Goal: Find specific page/section: Find specific page/section

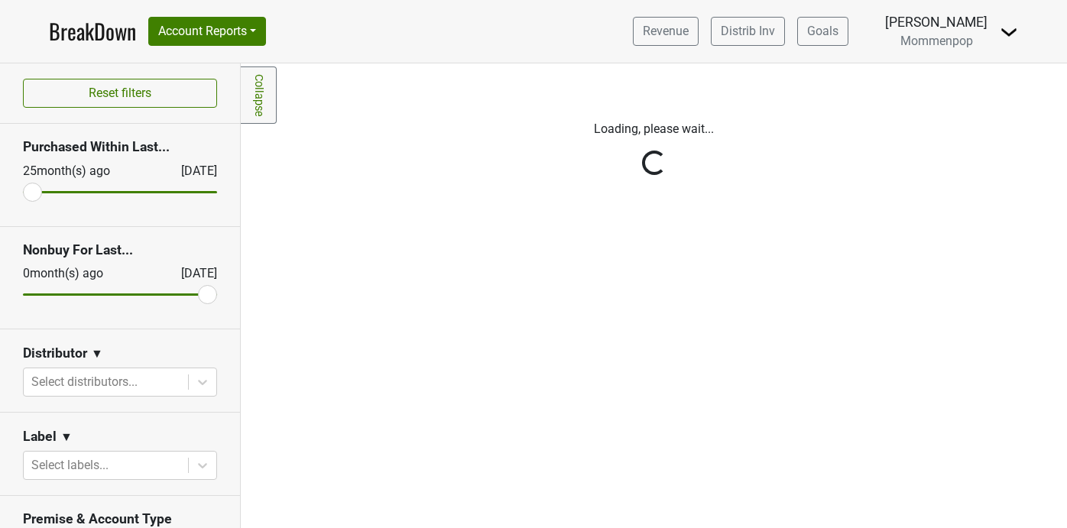
click at [326, 144] on div "Loading, please wait..." at bounding box center [653, 140] width 803 height 77
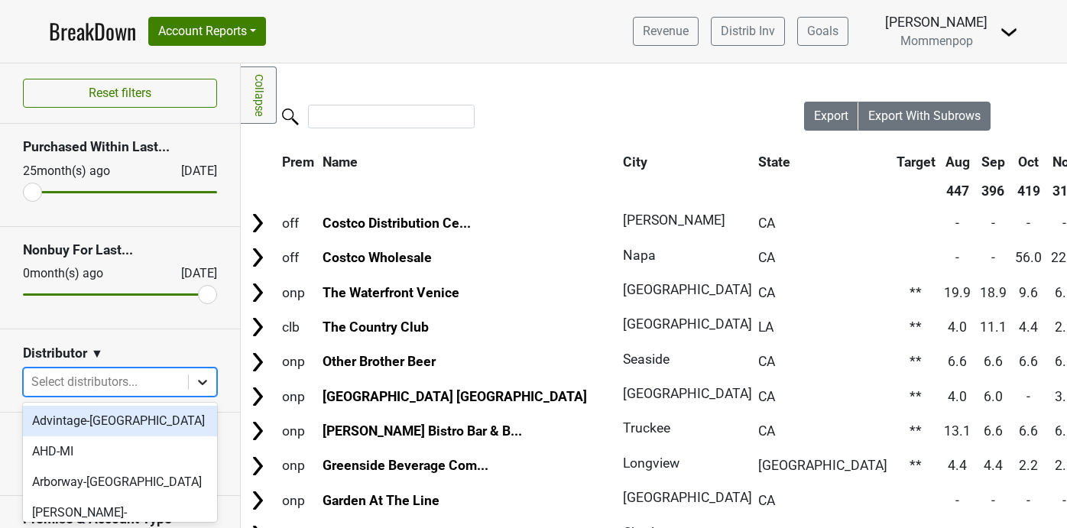
click at [200, 381] on icon at bounding box center [202, 382] width 9 height 5
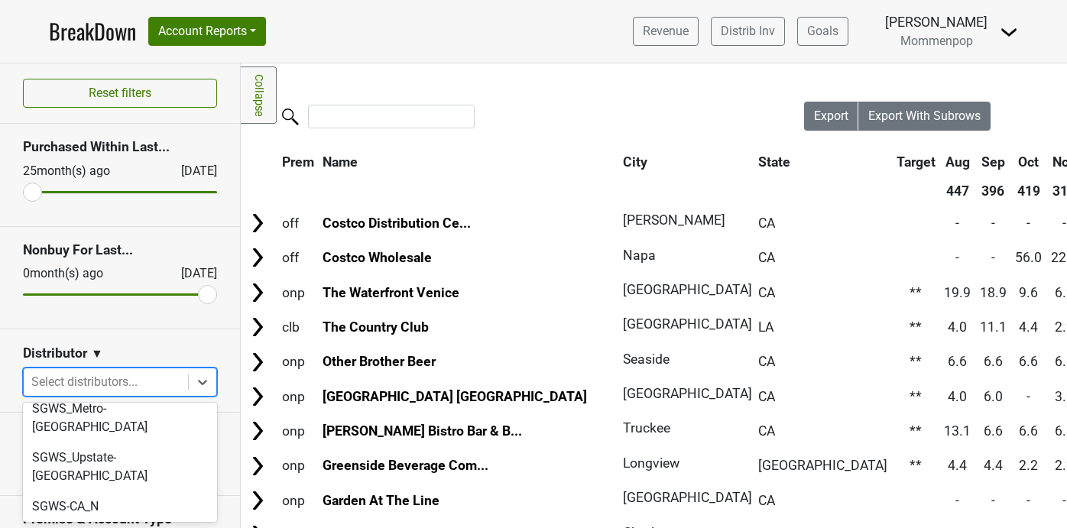
scroll to position [556, 0]
click at [132, 523] on div "SGWS-CA_S" at bounding box center [120, 538] width 194 height 31
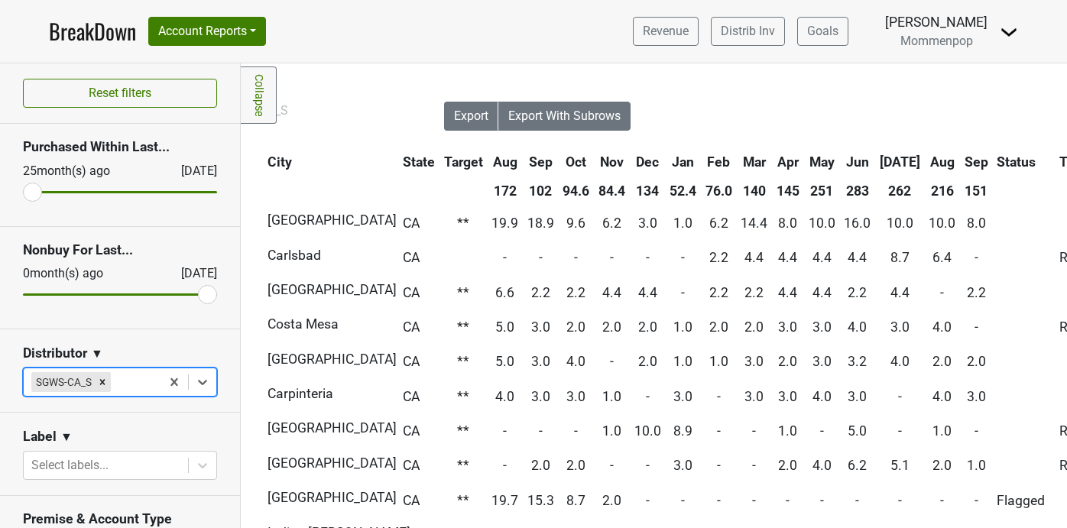
scroll to position [0, 366]
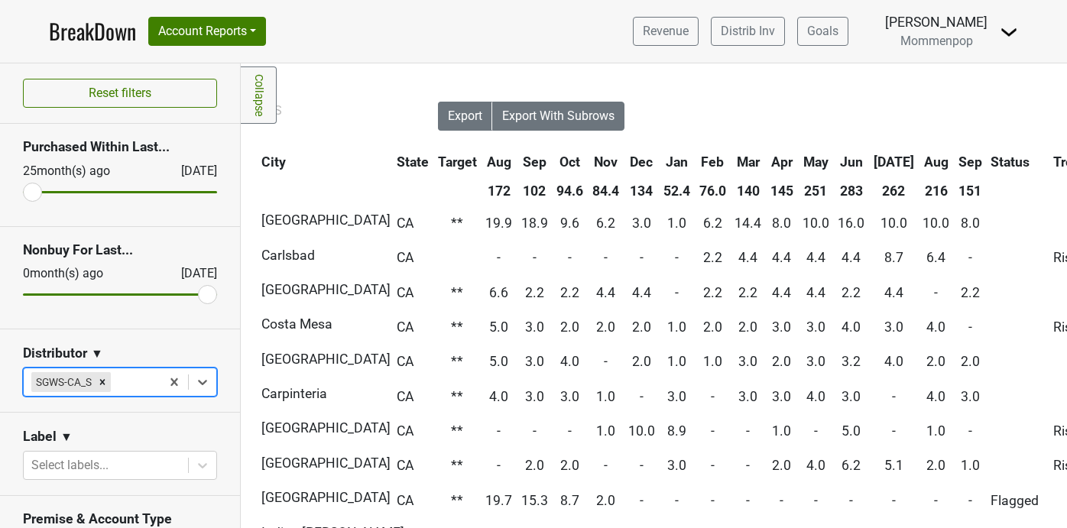
click at [955, 161] on th "Sep" at bounding box center [970, 162] width 31 height 28
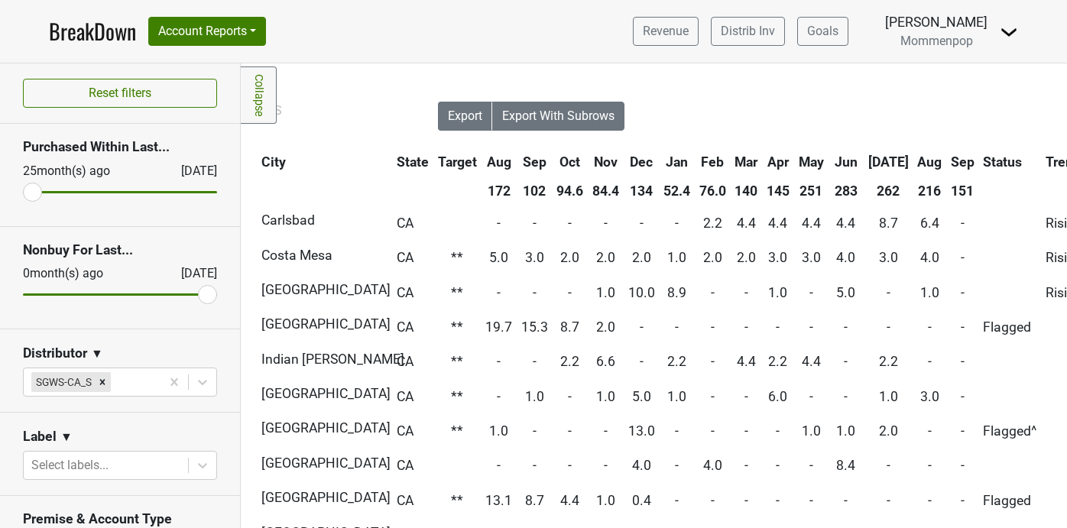
click at [947, 161] on th "Sep" at bounding box center [962, 162] width 31 height 28
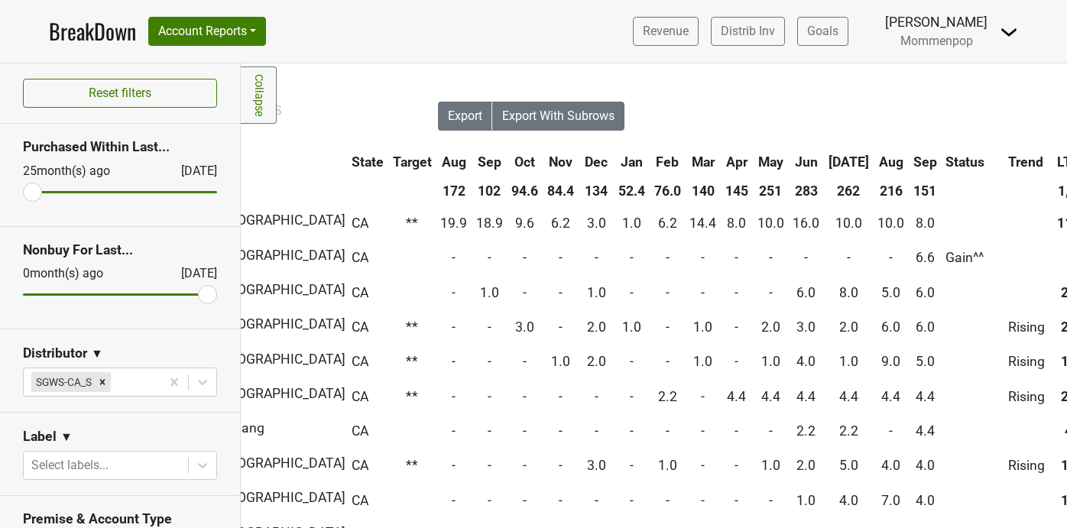
click at [258, 95] on link "Collapse" at bounding box center [259, 95] width 36 height 57
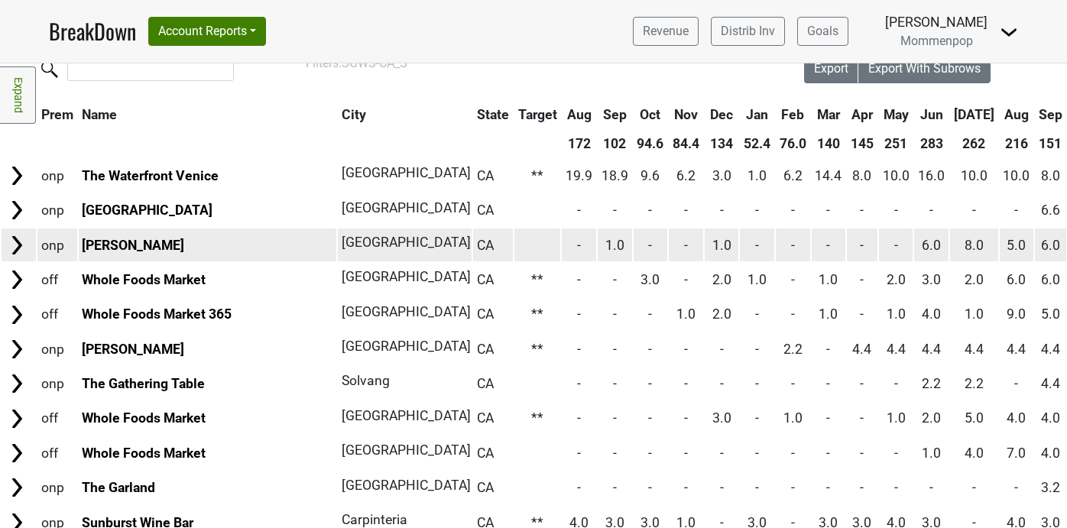
scroll to position [52, 0]
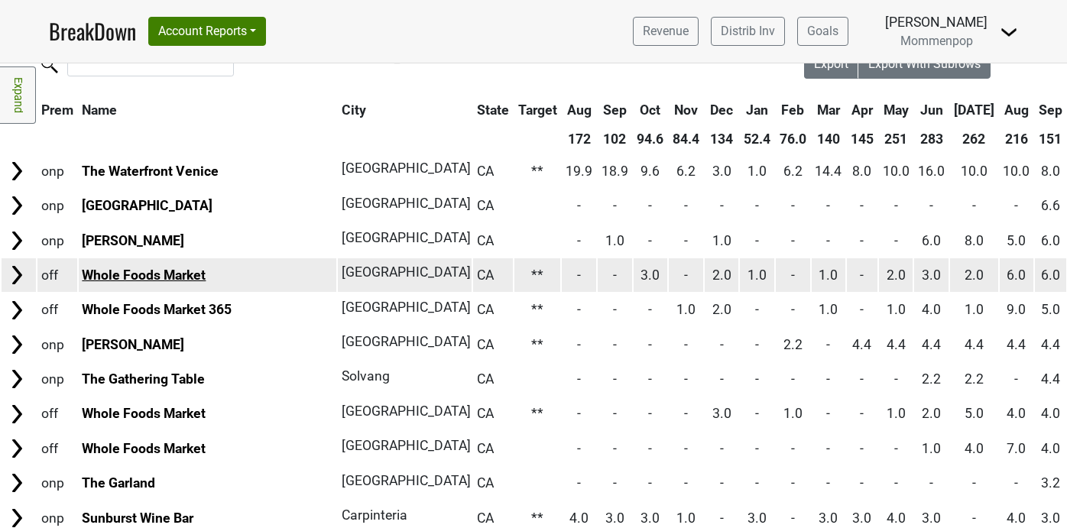
click at [149, 273] on link "Whole Foods Market" at bounding box center [144, 275] width 124 height 15
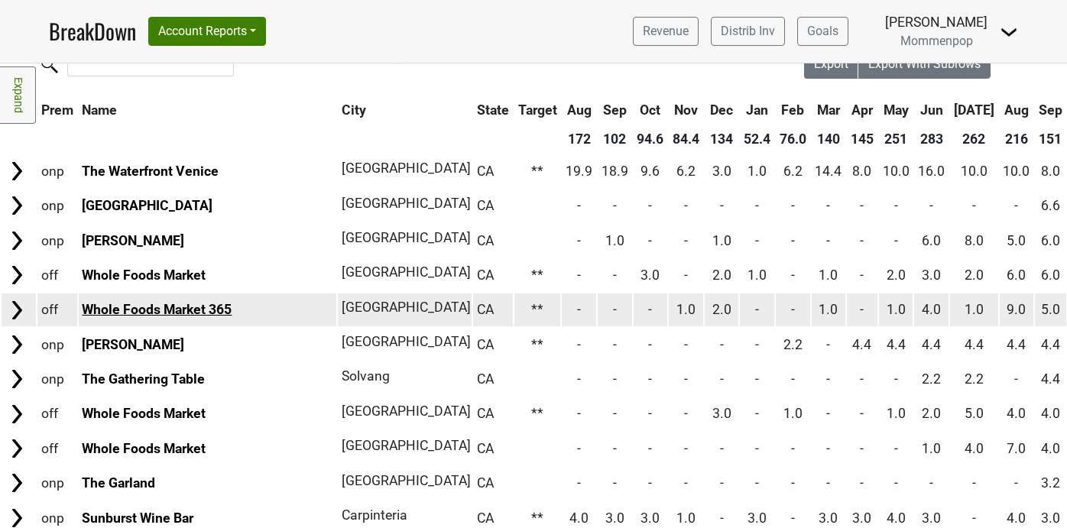
click at [131, 312] on link "Whole Foods Market 365" at bounding box center [157, 309] width 150 height 15
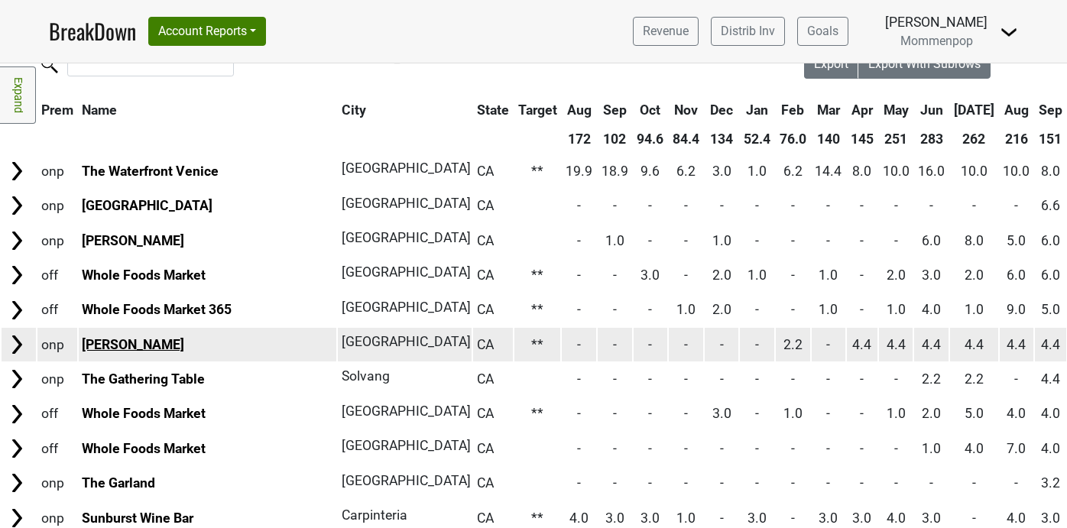
click at [164, 340] on link "Melody Lounge" at bounding box center [133, 344] width 102 height 15
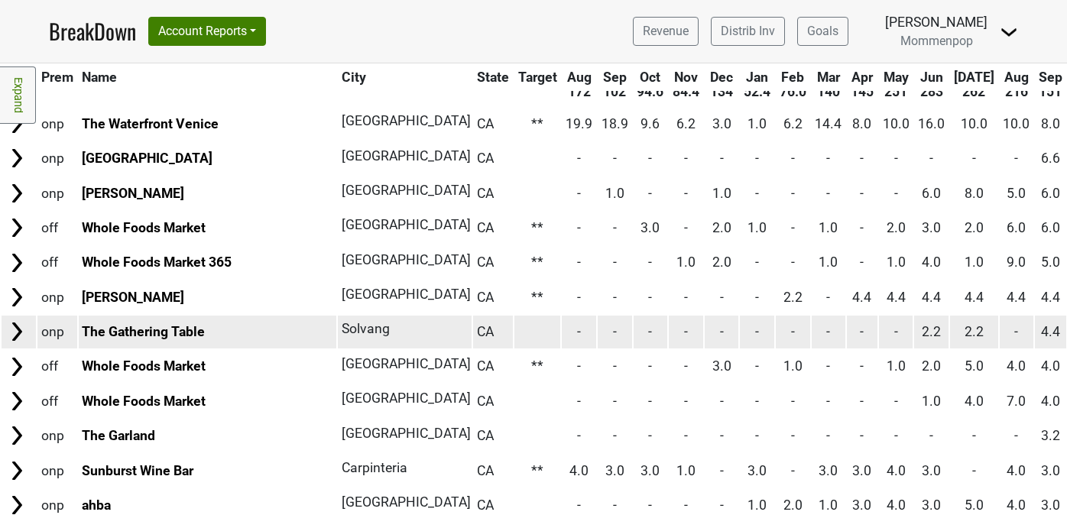
scroll to position [122, 0]
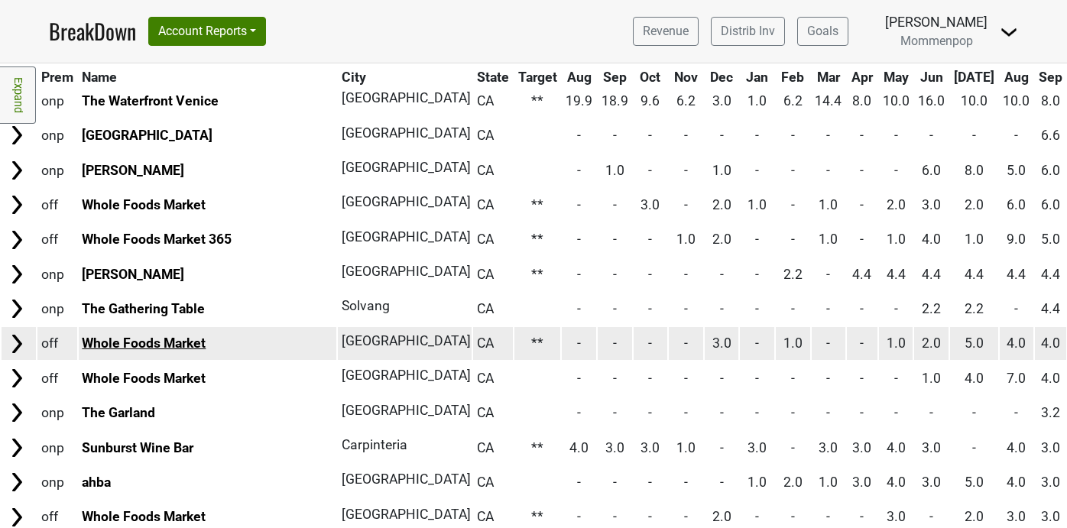
click at [174, 338] on link "Whole Foods Market" at bounding box center [144, 343] width 124 height 15
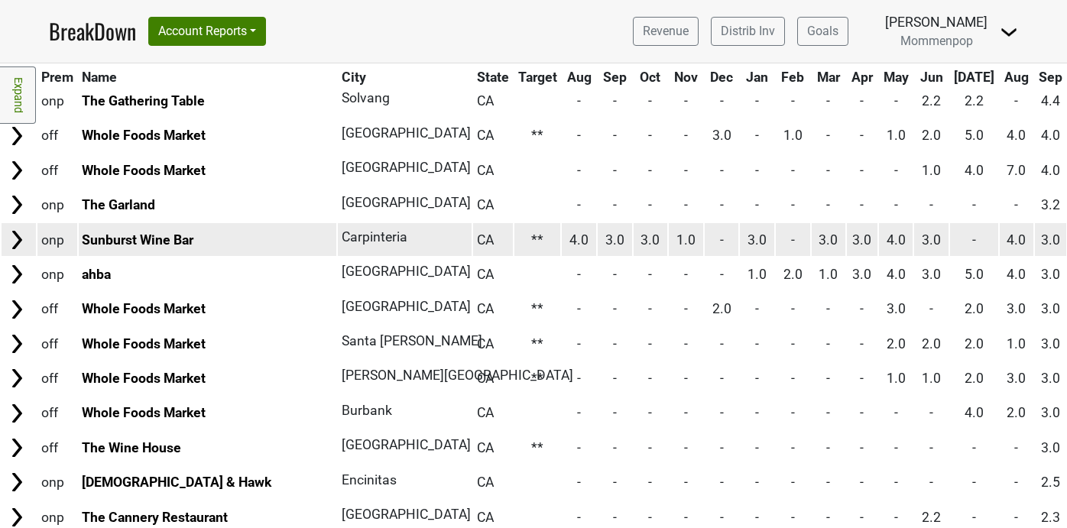
scroll to position [333, 0]
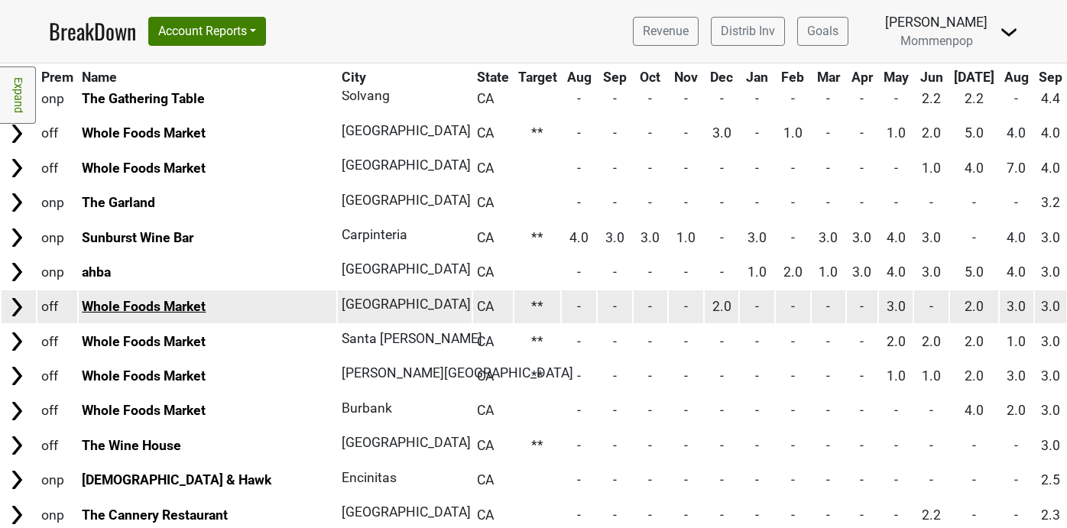
click at [168, 304] on link "Whole Foods Market" at bounding box center [144, 306] width 124 height 15
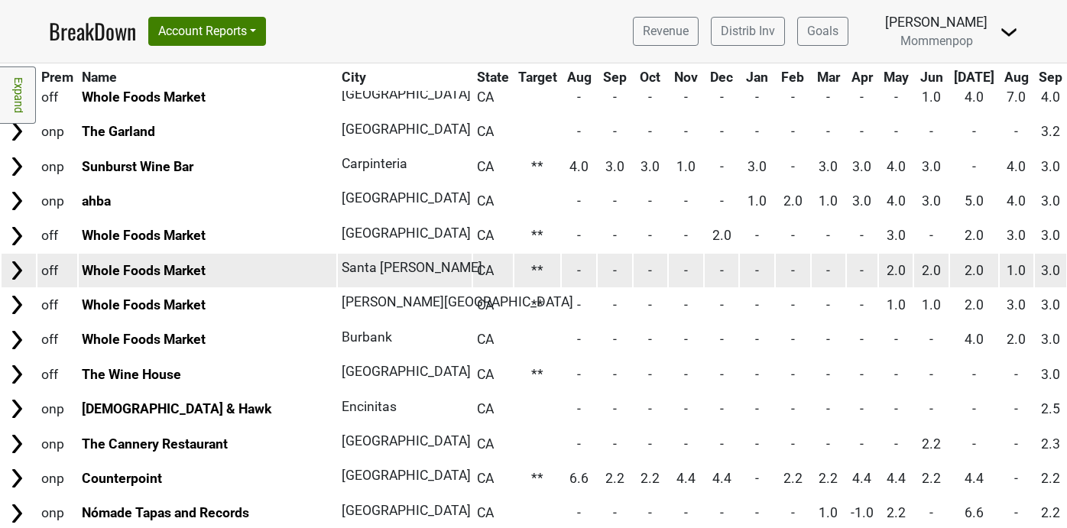
scroll to position [407, 0]
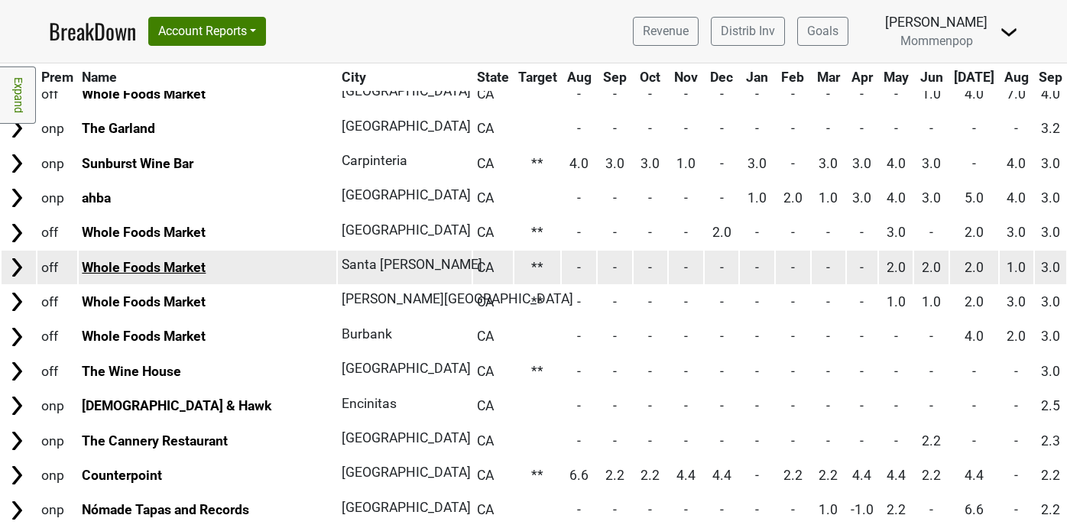
click at [167, 263] on link "Whole Foods Market" at bounding box center [144, 267] width 124 height 15
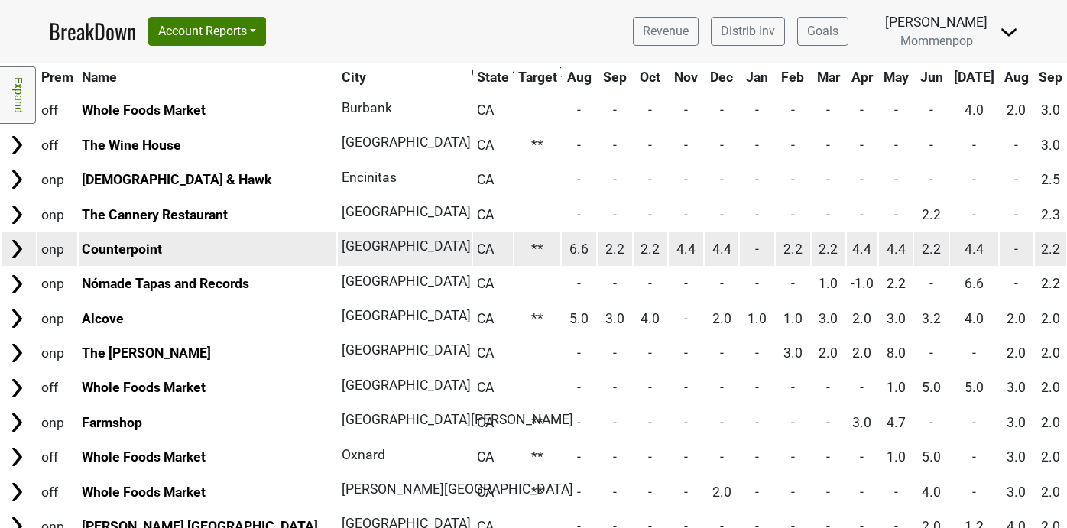
scroll to position [660, 0]
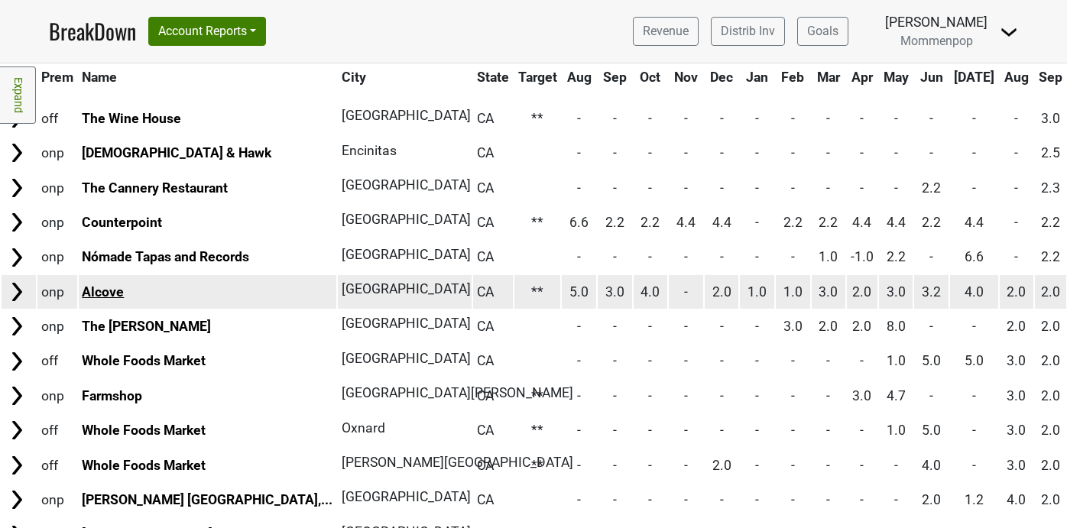
click at [112, 296] on link "Alcove" at bounding box center [103, 291] width 42 height 15
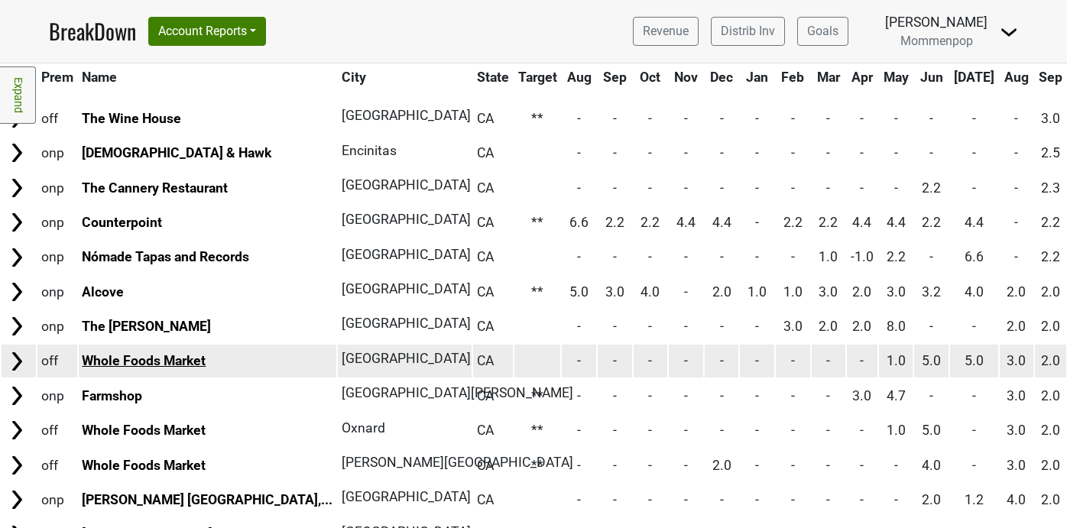
click at [185, 353] on link "Whole Foods Market" at bounding box center [144, 360] width 124 height 15
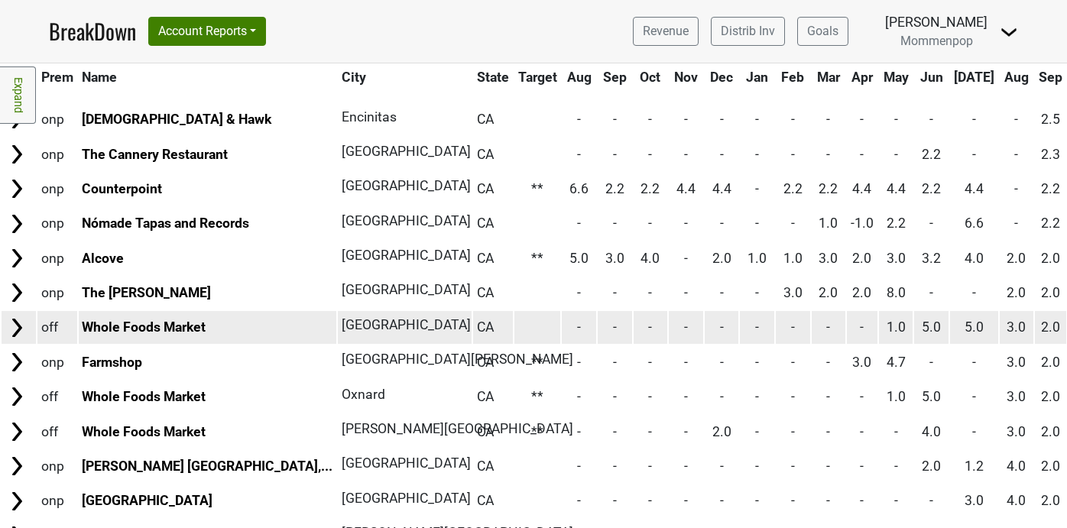
scroll to position [695, 0]
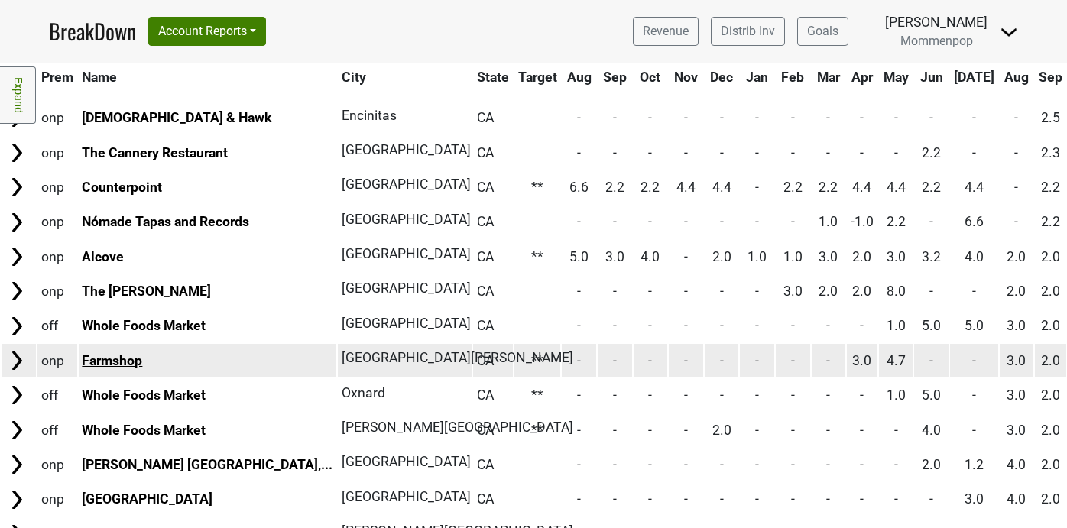
click at [131, 365] on link "Farmshop" at bounding box center [112, 360] width 60 height 15
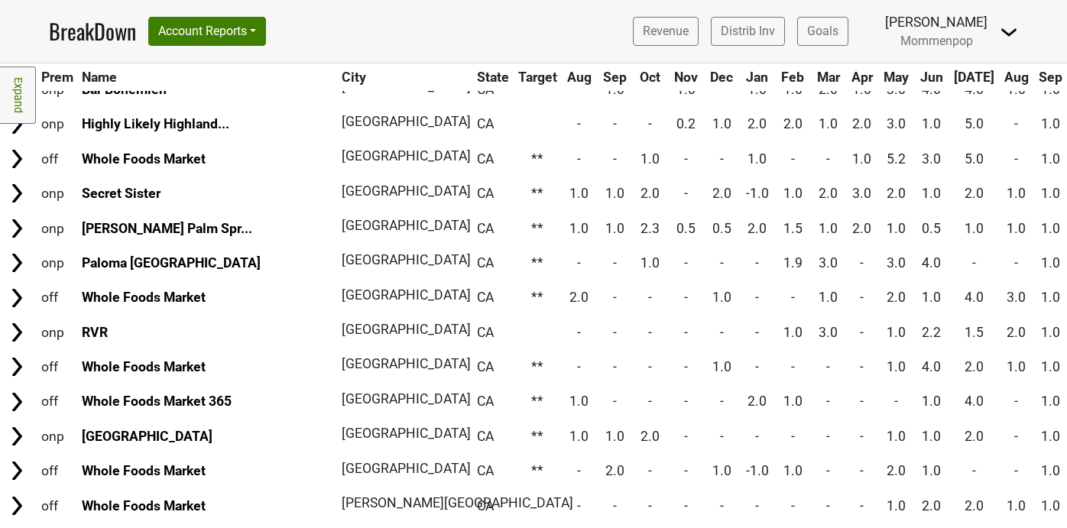
scroll to position [1463, 0]
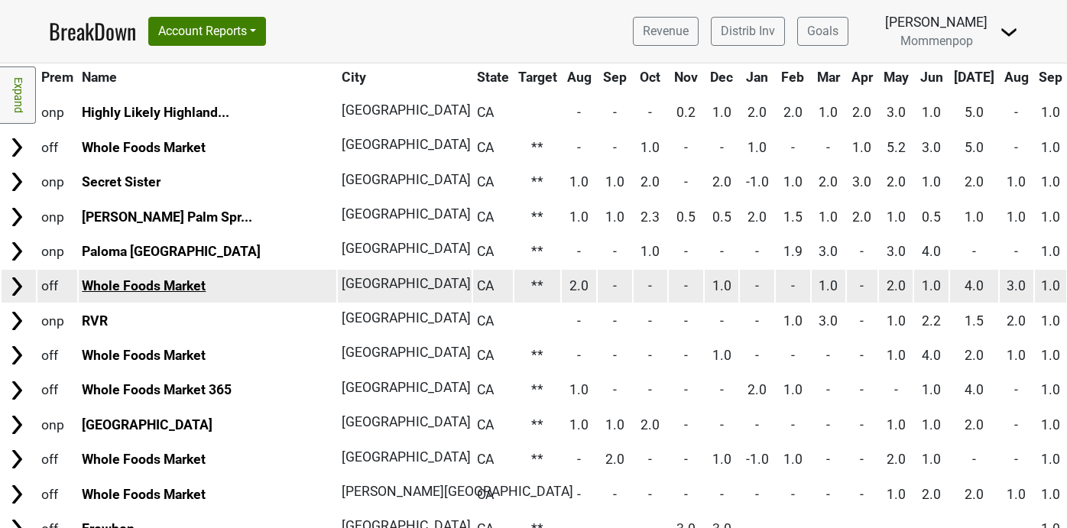
click at [177, 285] on link "Whole Foods Market" at bounding box center [144, 285] width 124 height 15
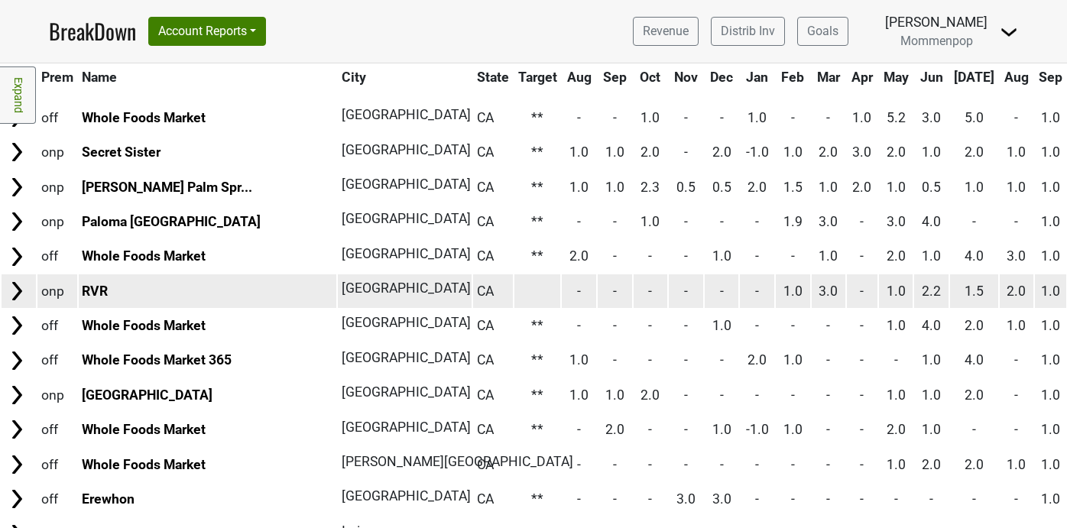
scroll to position [1499, 0]
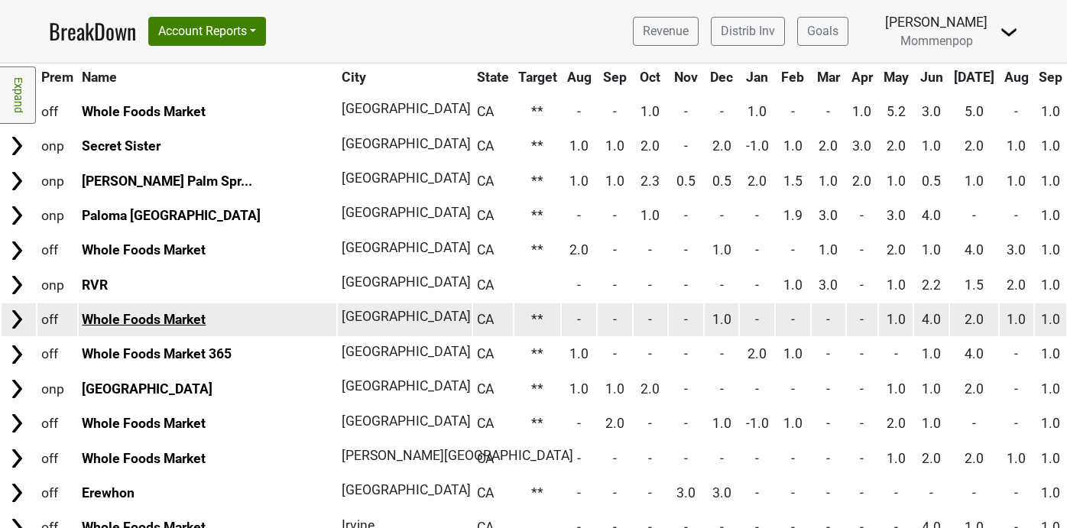
click at [144, 321] on link "Whole Foods Market" at bounding box center [144, 319] width 124 height 15
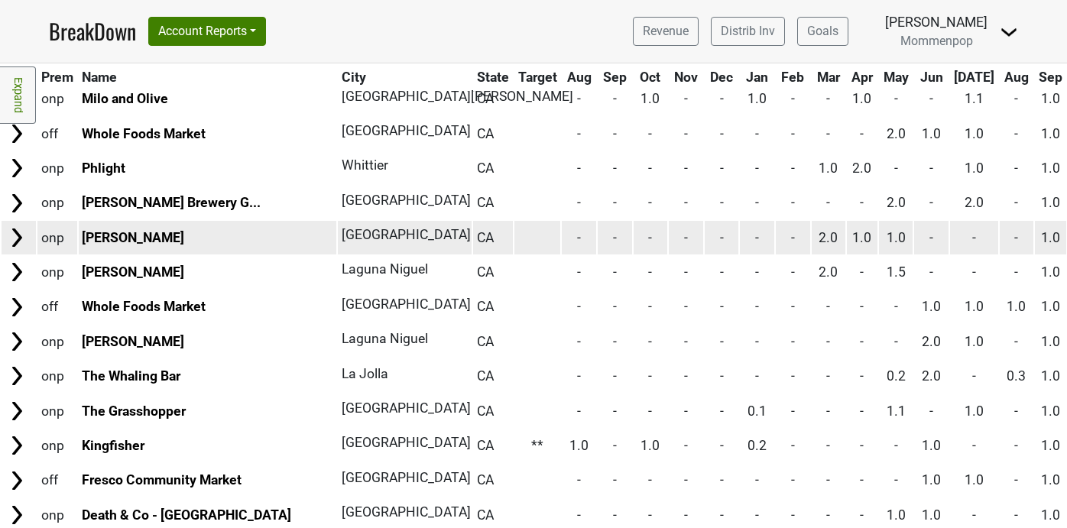
scroll to position [2112, 0]
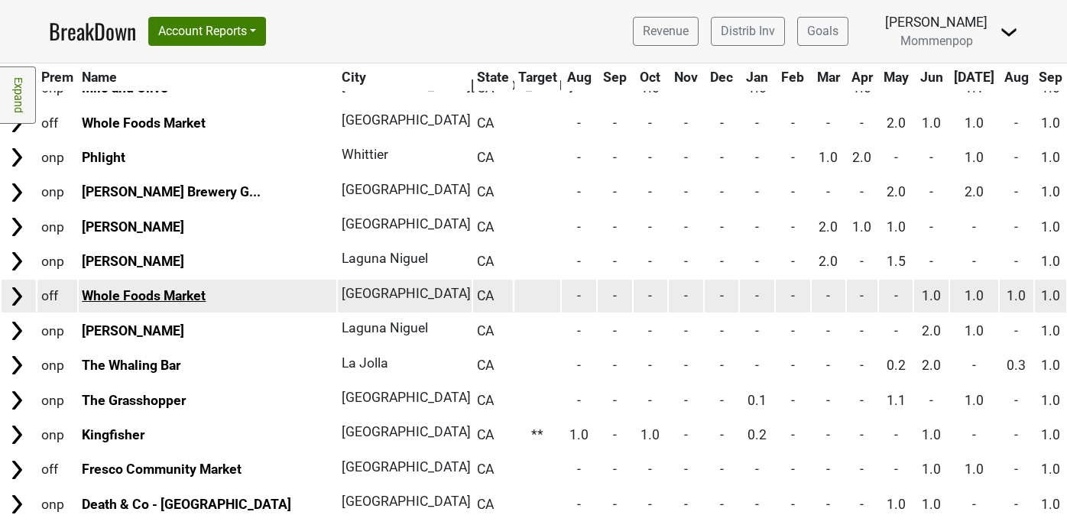
click at [165, 294] on link "Whole Foods Market" at bounding box center [144, 295] width 124 height 15
click at [183, 298] on link "Whole Foods Market" at bounding box center [144, 295] width 124 height 15
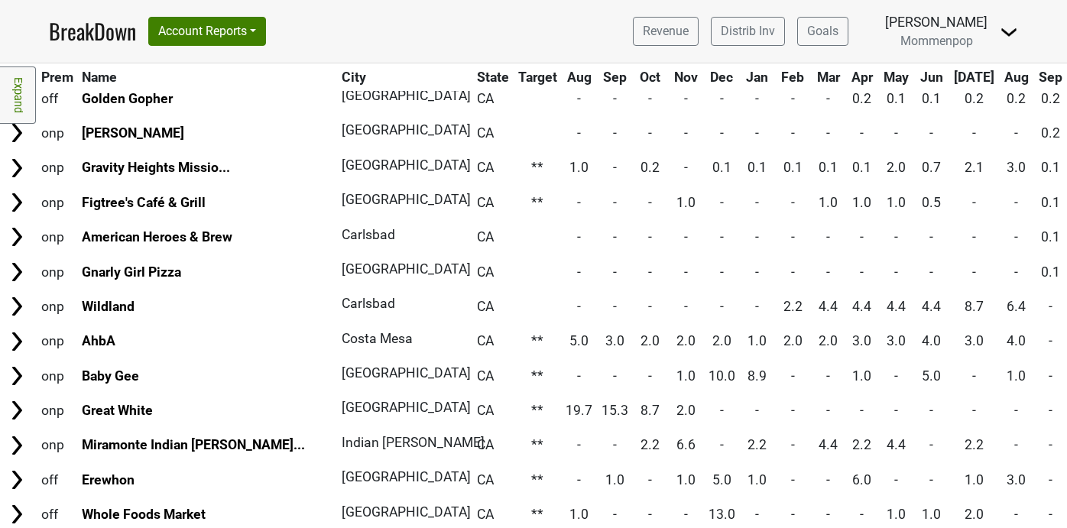
scroll to position [2818, 0]
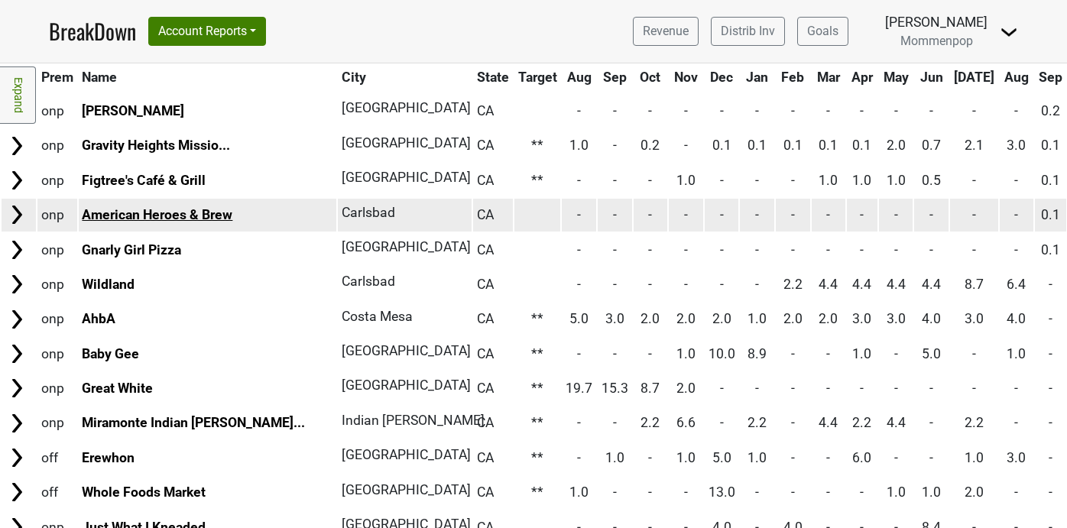
click at [191, 212] on link "American Heroes & Brew" at bounding box center [157, 214] width 151 height 15
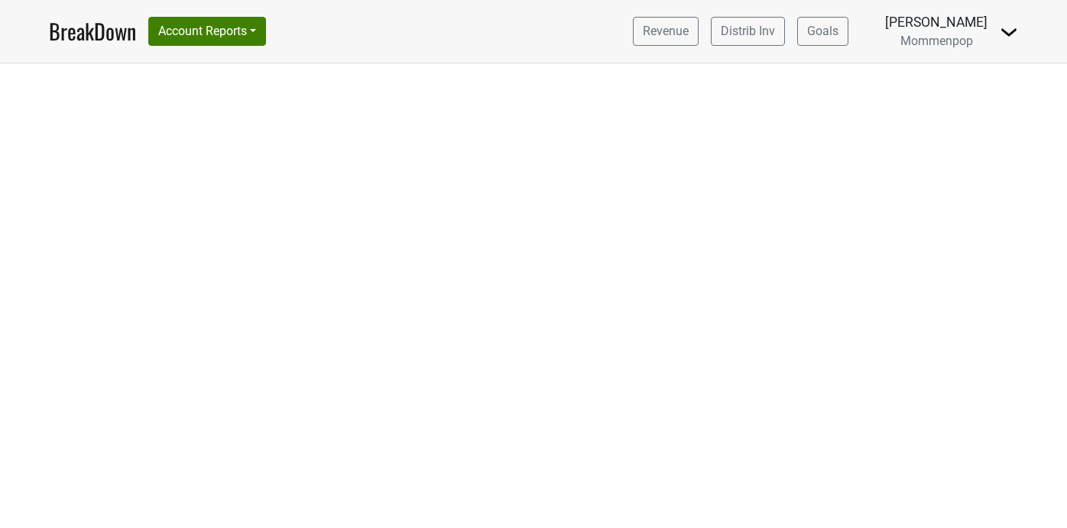
select select "CA"
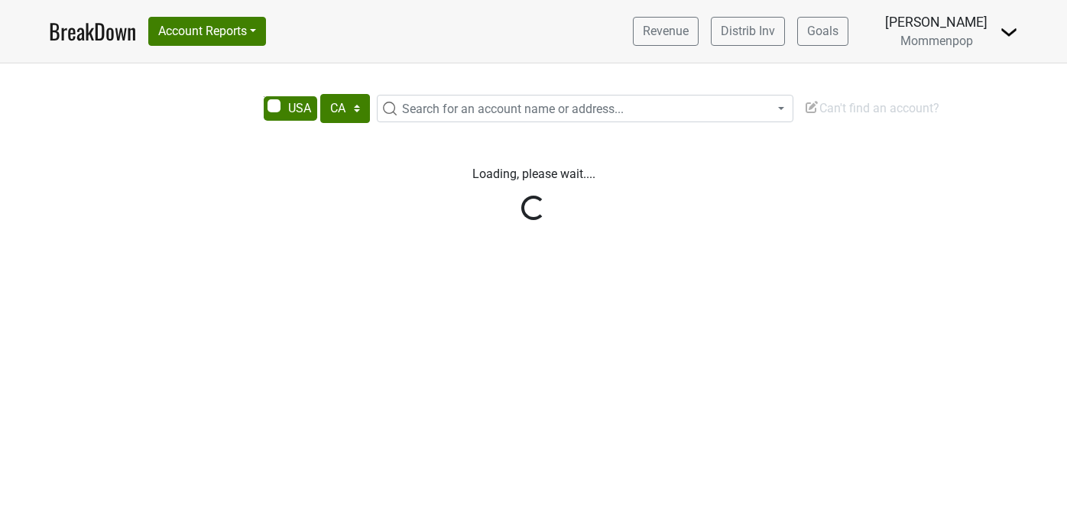
select select "CA"
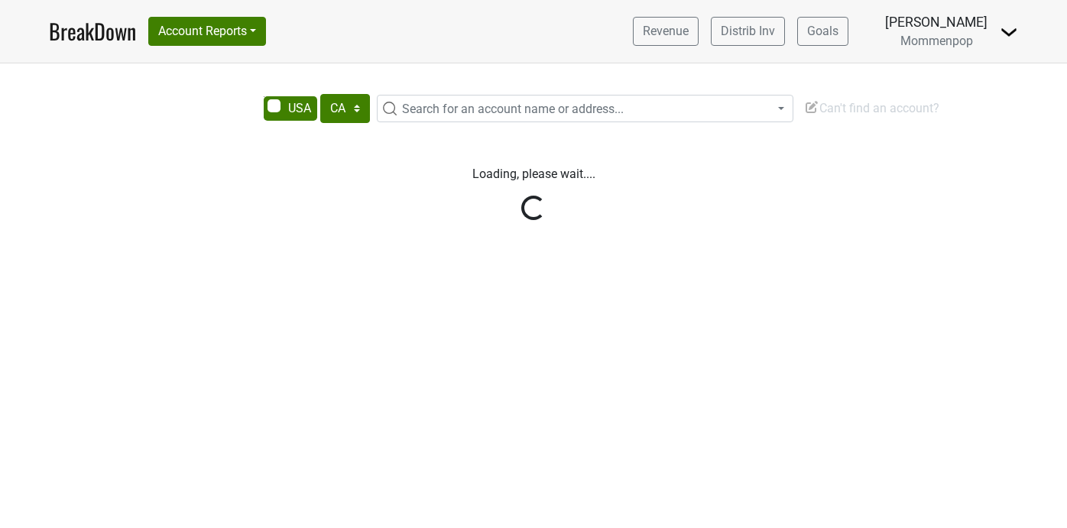
select select "CA"
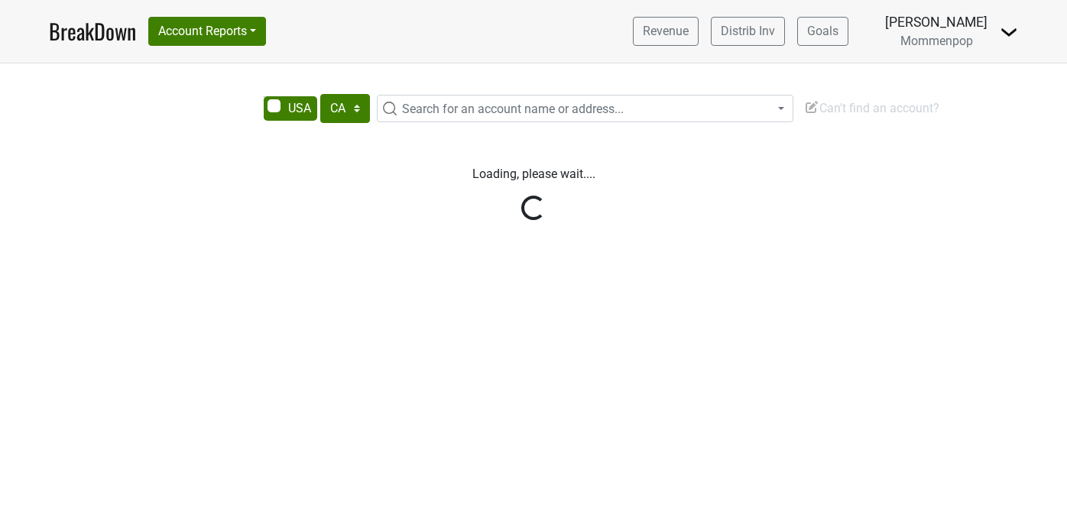
select select "CA"
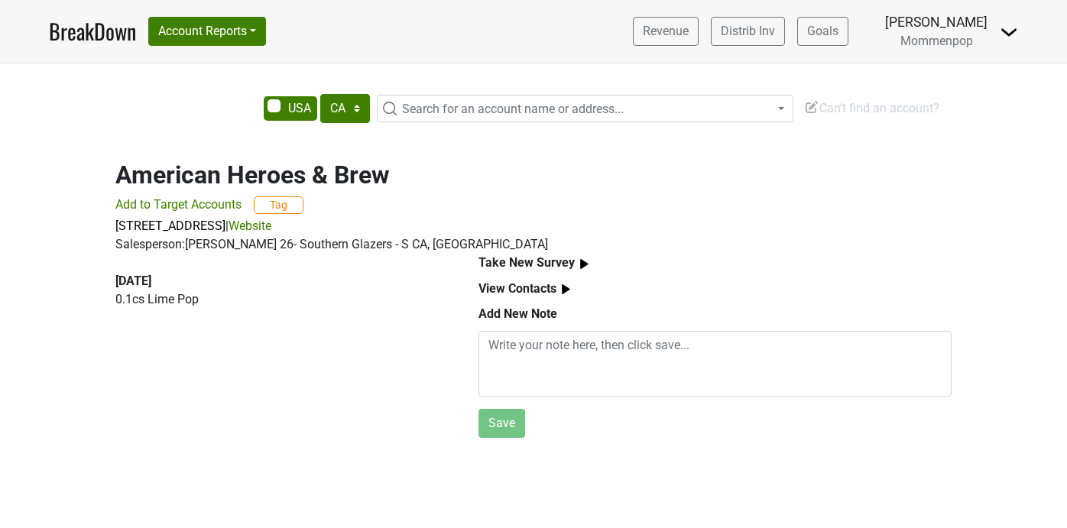
select select "CA"
